Goal: Task Accomplishment & Management: Manage account settings

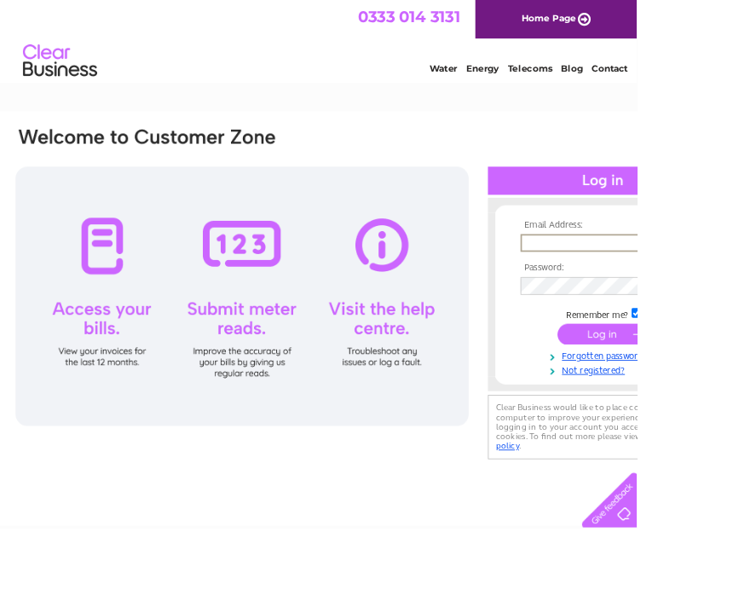
type input "mccrackentrans@btinternet.com"
click at [694, 386] on input "submit" at bounding box center [694, 385] width 105 height 24
click at [702, 386] on input "submit" at bounding box center [694, 383] width 105 height 24
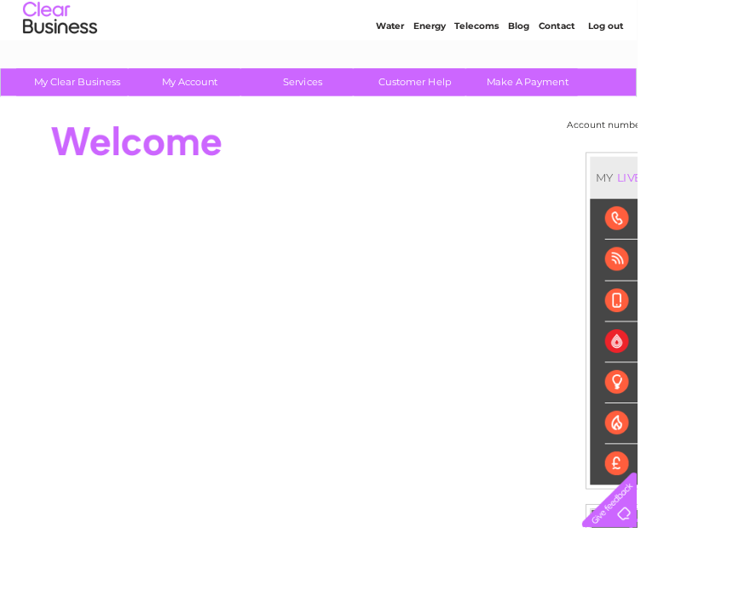
scroll to position [49, 0]
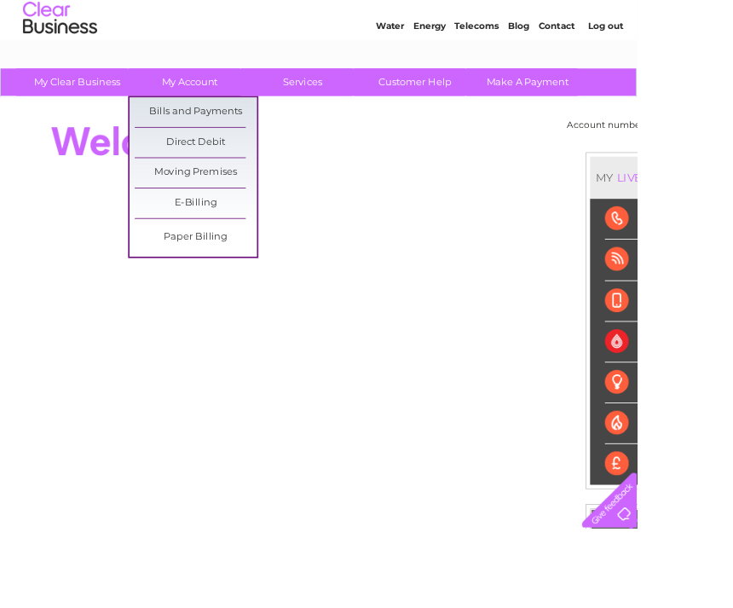
click at [262, 132] on link "Bills and Payments" at bounding box center [225, 129] width 141 height 34
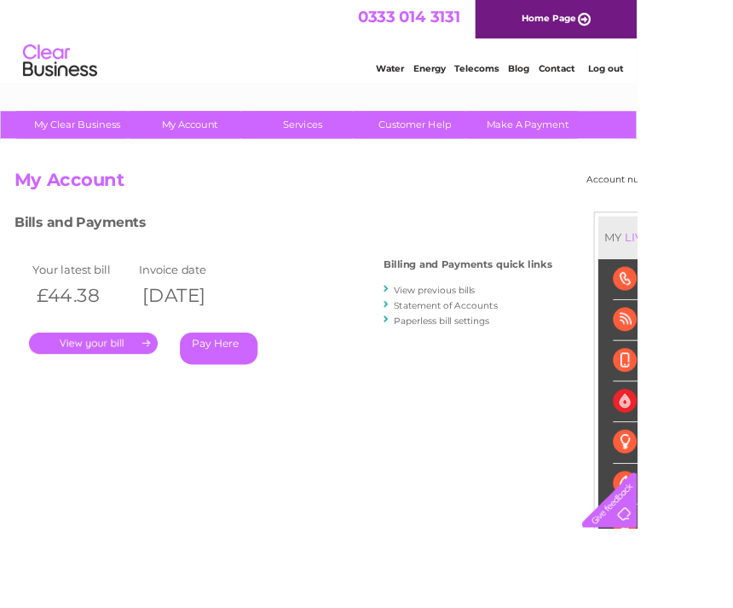
select select "999382"
click at [141, 388] on link "." at bounding box center [107, 395] width 148 height 25
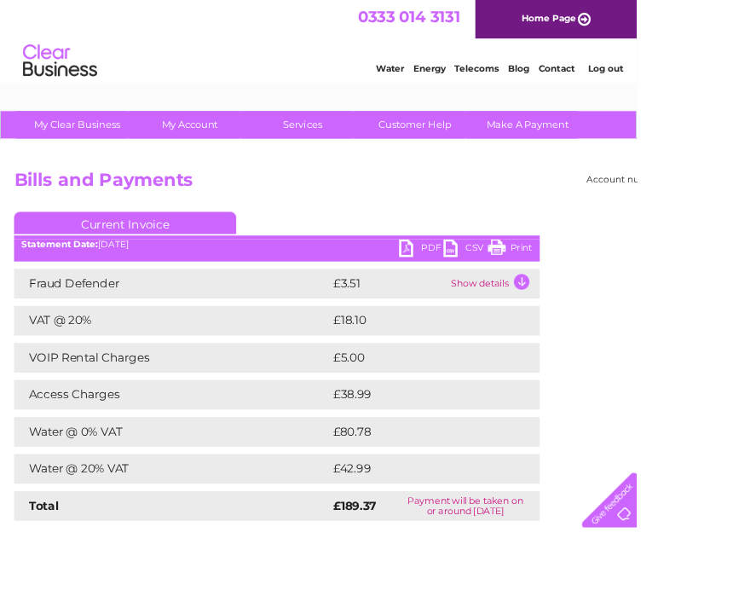
click at [477, 277] on link "PDF" at bounding box center [485, 287] width 51 height 25
click at [698, 74] on link "Log out" at bounding box center [697, 78] width 40 height 13
